Goal: Information Seeking & Learning: Learn about a topic

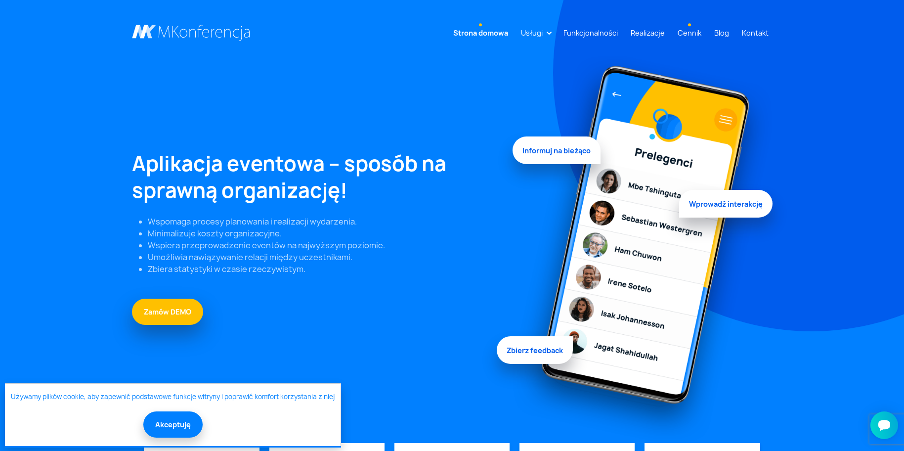
click at [689, 39] on link "Cennik" at bounding box center [689, 33] width 32 height 18
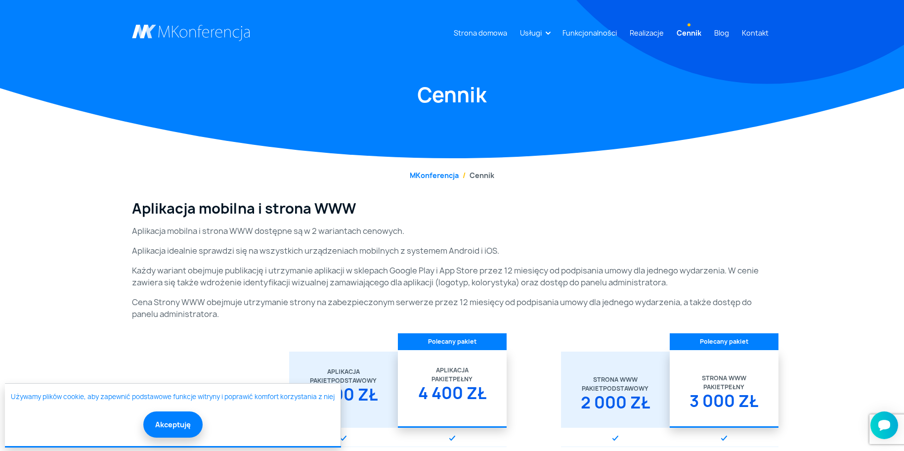
click at [193, 421] on button "Akceptuję" at bounding box center [172, 424] width 59 height 26
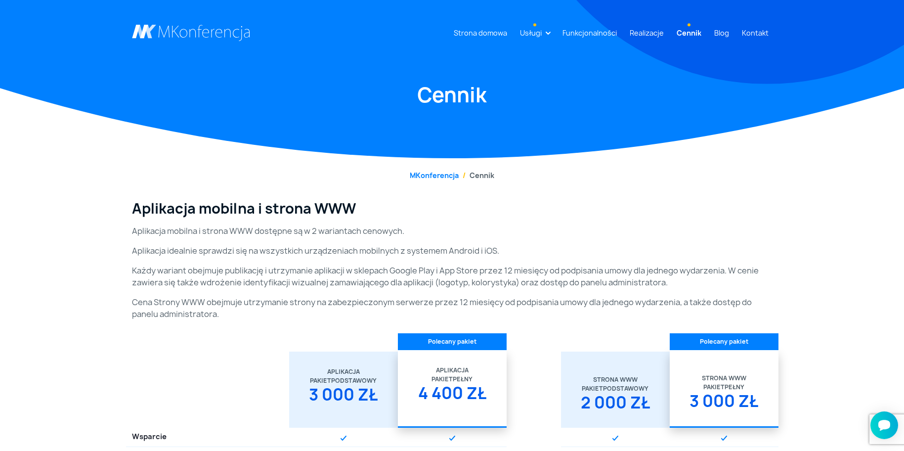
click at [534, 33] on link "Usługi" at bounding box center [531, 33] width 30 height 18
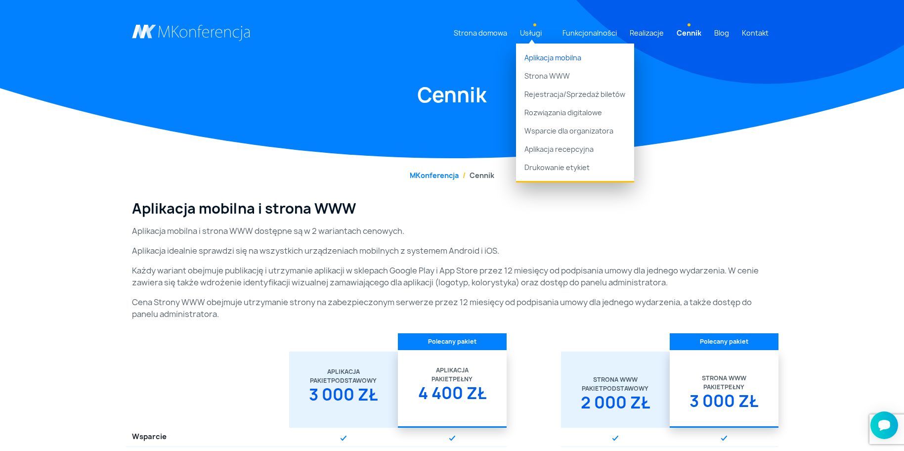
click at [542, 60] on link "Aplikacja mobilna" at bounding box center [575, 54] width 118 height 23
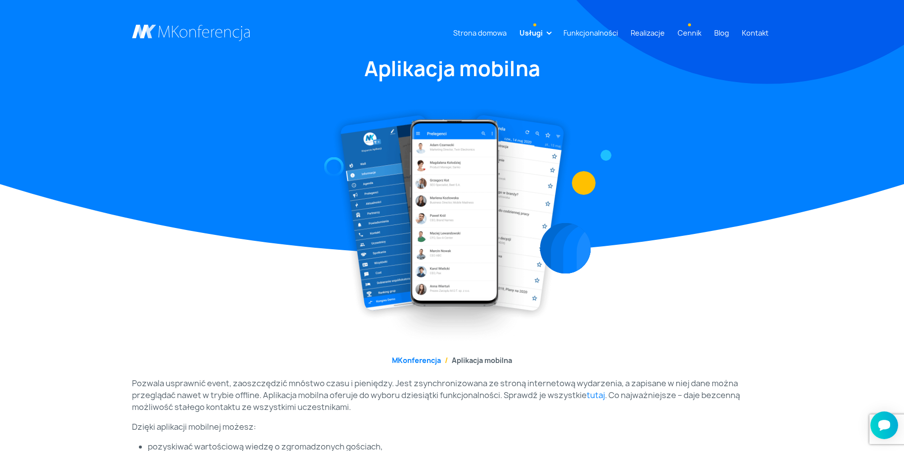
click at [680, 41] on link "Cennik" at bounding box center [689, 33] width 32 height 18
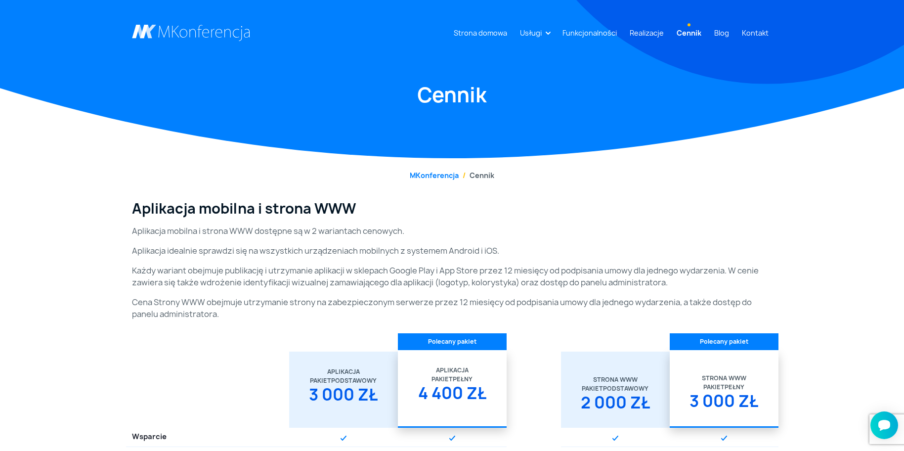
drag, startPoint x: 0, startPoint y: 0, endPoint x: 350, endPoint y: 267, distance: 440.6
click at [356, 283] on p "Każdy wariant obejmuje publikację i utrzymanie aplikacji w sklepach Google Play…" at bounding box center [452, 276] width 640 height 24
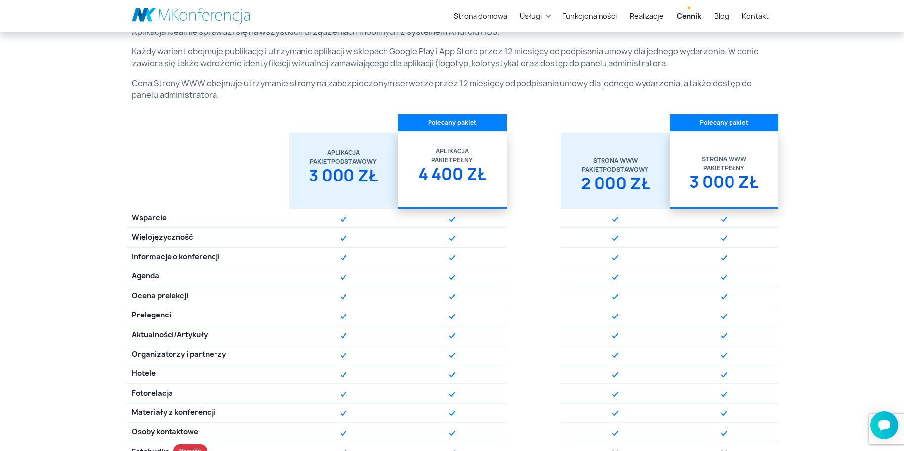
drag, startPoint x: 357, startPoint y: 285, endPoint x: 350, endPoint y: 318, distance: 33.8
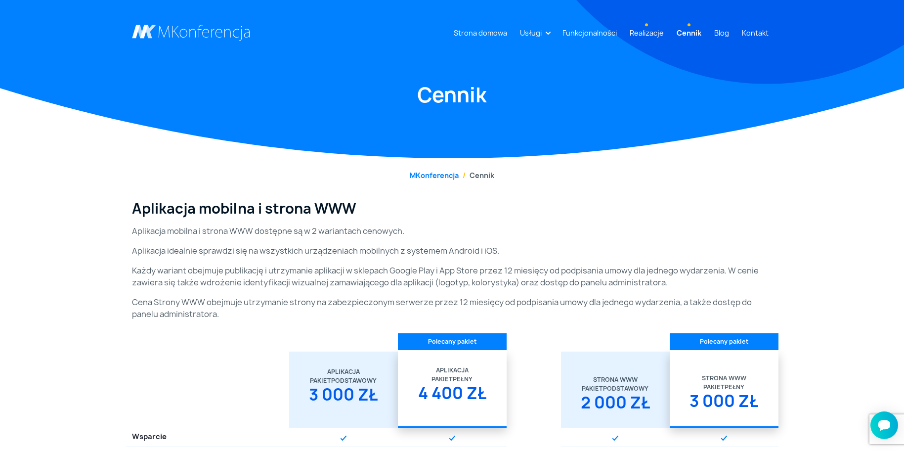
click at [643, 34] on link "Realizacje" at bounding box center [646, 33] width 42 height 18
